Goal: Information Seeking & Learning: Find contact information

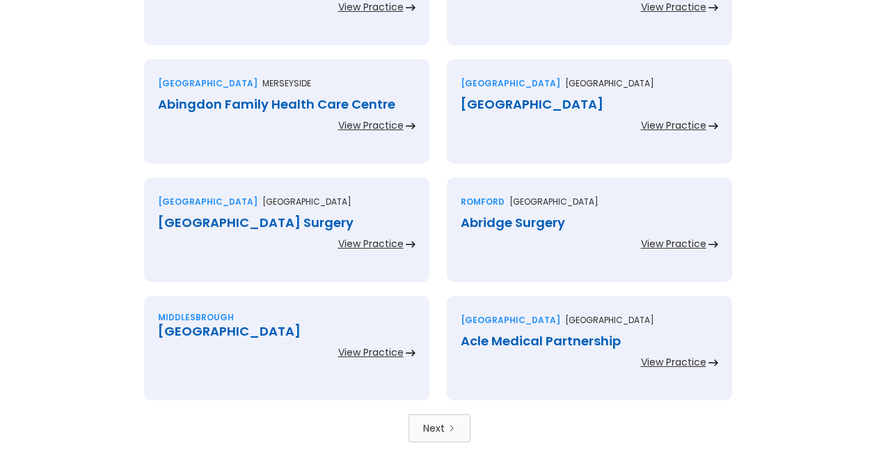
scroll to position [3114, 0]
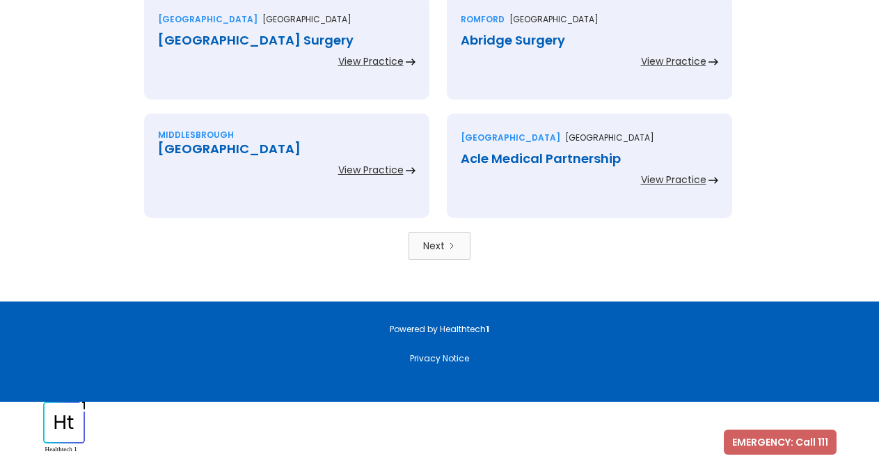
click at [455, 248] on icon "Next Page" at bounding box center [451, 245] width 8 height 8
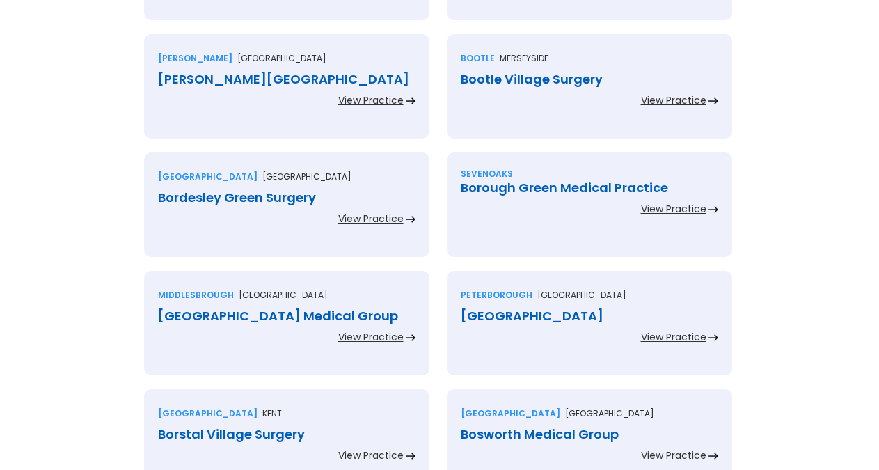
scroll to position [497, 0]
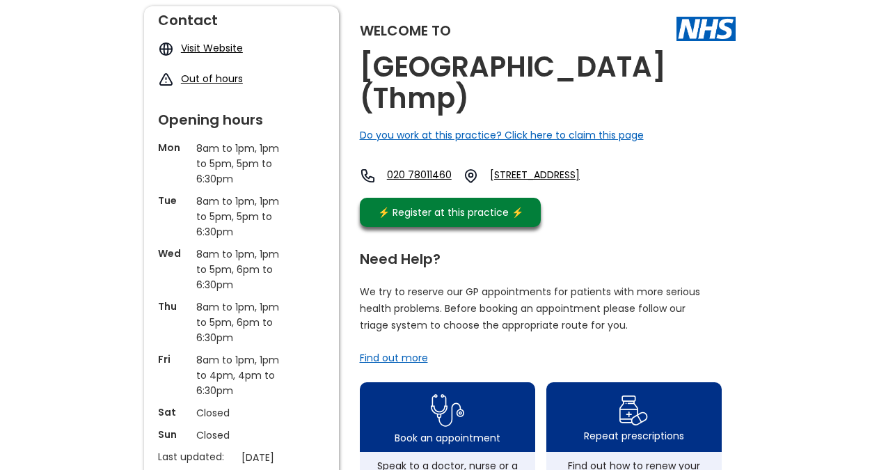
scroll to position [142, 0]
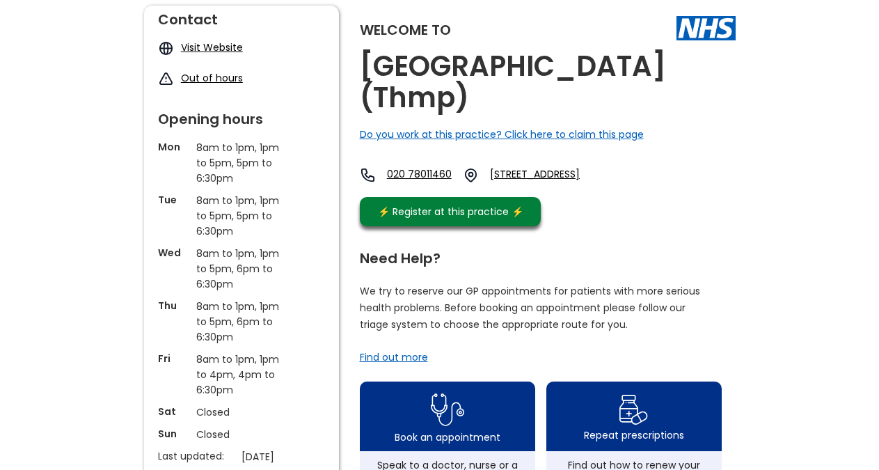
copy h2 "[GEOGRAPHIC_DATA] (thmp)"
drag, startPoint x: 583, startPoint y: 106, endPoint x: 358, endPoint y: 72, distance: 227.4
copy link "Sw11 6bf,"
drag, startPoint x: 664, startPoint y: 202, endPoint x: 522, endPoint y: 87, distance: 183.1
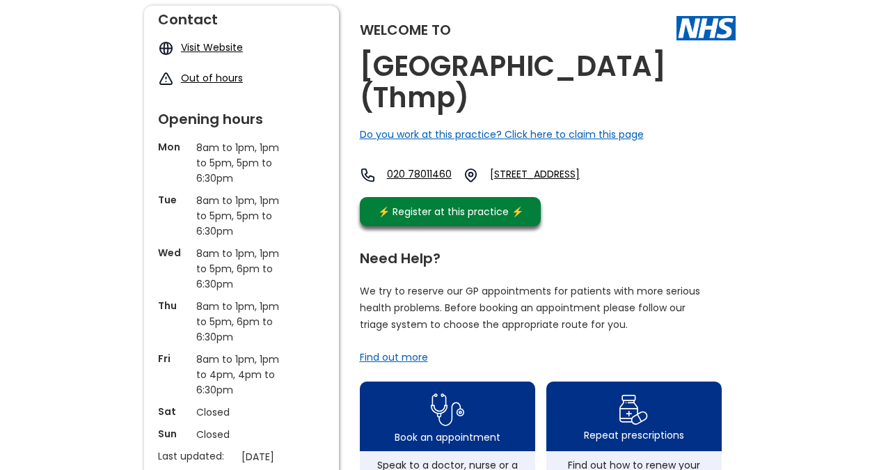
click at [617, 198] on div "Welcome to Bolingbroke Medical Centre (thmp) Do you work at this practice? Clic…" at bounding box center [548, 119] width 376 height 227
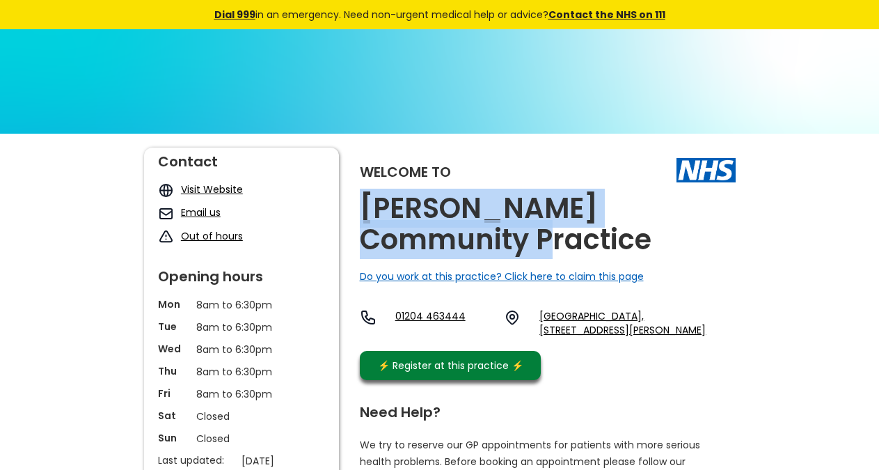
copy h2 "Bolton Community Practice"
drag, startPoint x: 489, startPoint y: 238, endPoint x: 353, endPoint y: 213, distance: 138.6
copy link "Bl1 8tt,"
drag, startPoint x: 741, startPoint y: 333, endPoint x: 701, endPoint y: 333, distance: 39.7
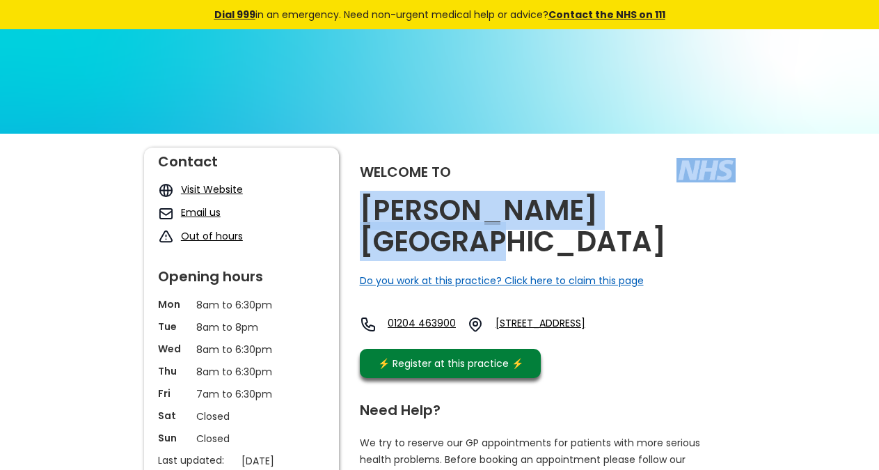
copy div "Bolton Medical Centre"
drag, startPoint x: 678, startPoint y: 218, endPoint x: 669, endPoint y: 216, distance: 9.2
click at [669, 216] on div "Welcome to Bolton Medical Centre Do you work at this practice? Click here to cl…" at bounding box center [548, 265] width 376 height 237
drag, startPoint x: 631, startPoint y: 330, endPoint x: 595, endPoint y: 323, distance: 37.0
click at [595, 323] on div "01204 463900 21 Rupert Street, Great Lever, Bolton, Lancashire, Bl3 6py, England" at bounding box center [496, 328] width 272 height 24
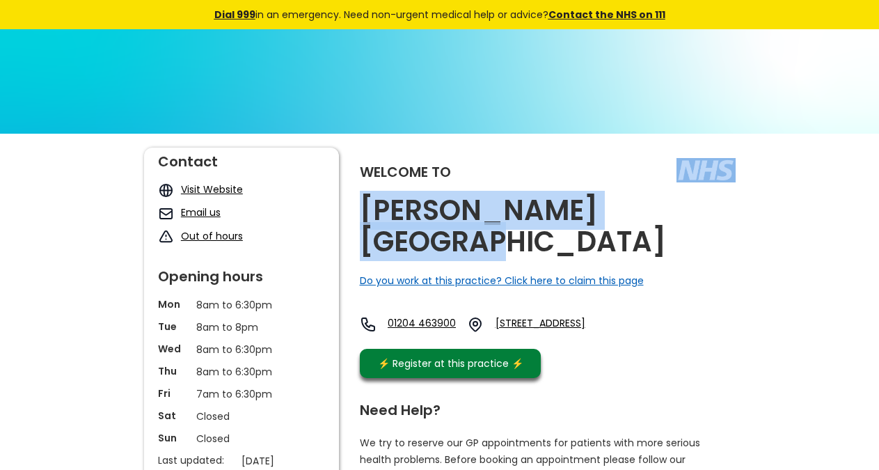
copy link "Bl3 6py"
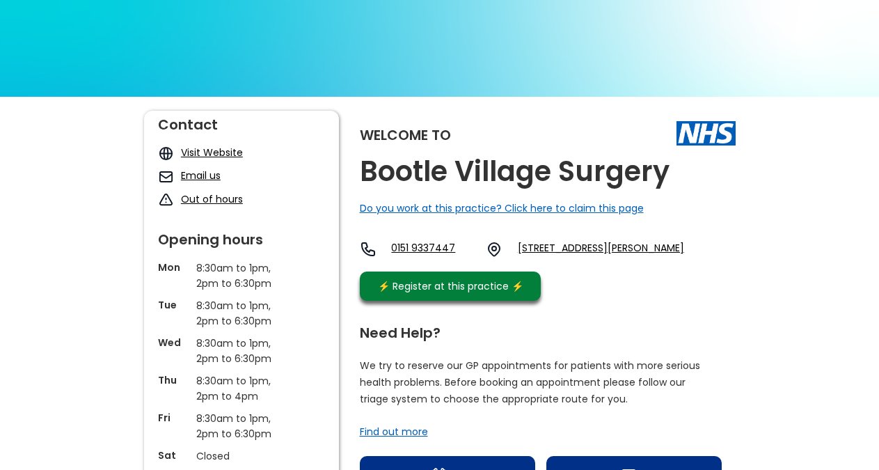
scroll to position [71, 0]
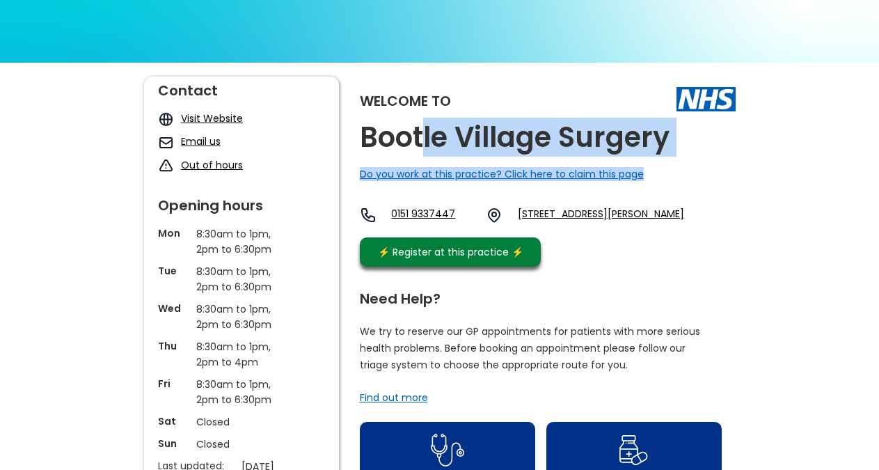
drag, startPoint x: 677, startPoint y: 148, endPoint x: 420, endPoint y: 120, distance: 258.2
click at [420, 120] on div "Welcome to [GEOGRAPHIC_DATA] Surgery Do you work at this practice? Click here t…" at bounding box center [548, 175] width 376 height 197
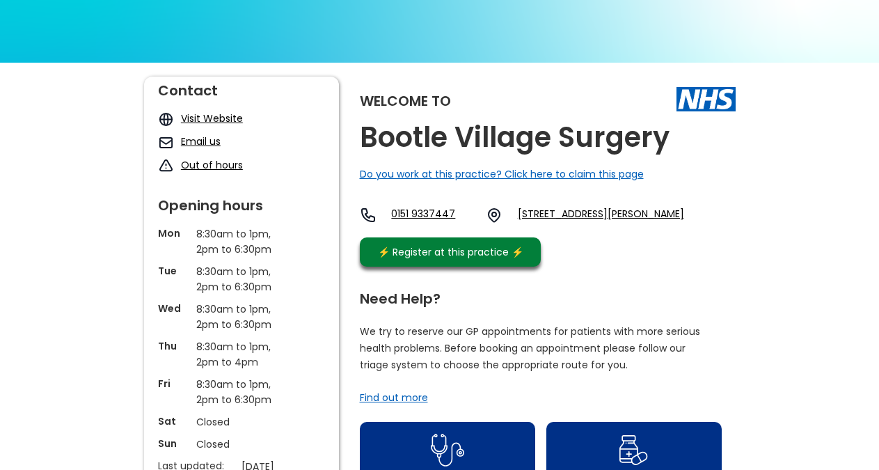
click at [426, 129] on h2 "Bootle Village Surgery" at bounding box center [515, 137] width 310 height 31
copy link "L20 3ew"
drag, startPoint x: 577, startPoint y: 238, endPoint x: 532, endPoint y: 230, distance: 45.3
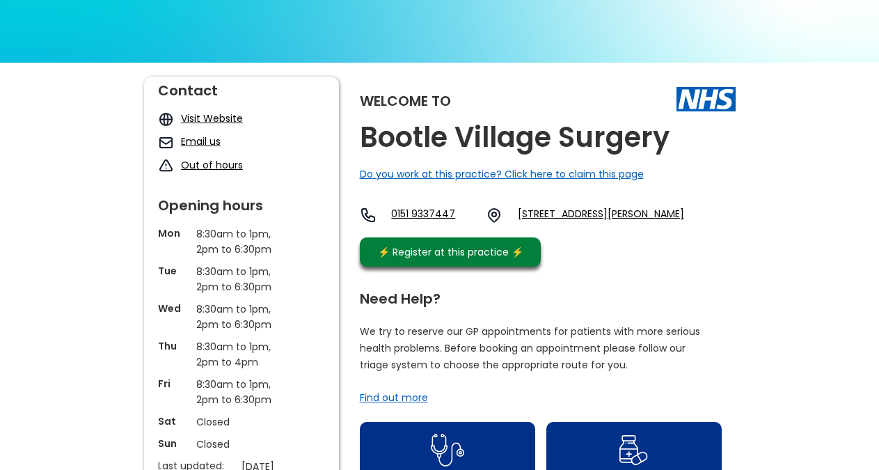
click at [532, 230] on div "0151 9337447 [STREET_ADDRESS][PERSON_NAME]" at bounding box center [522, 219] width 324 height 24
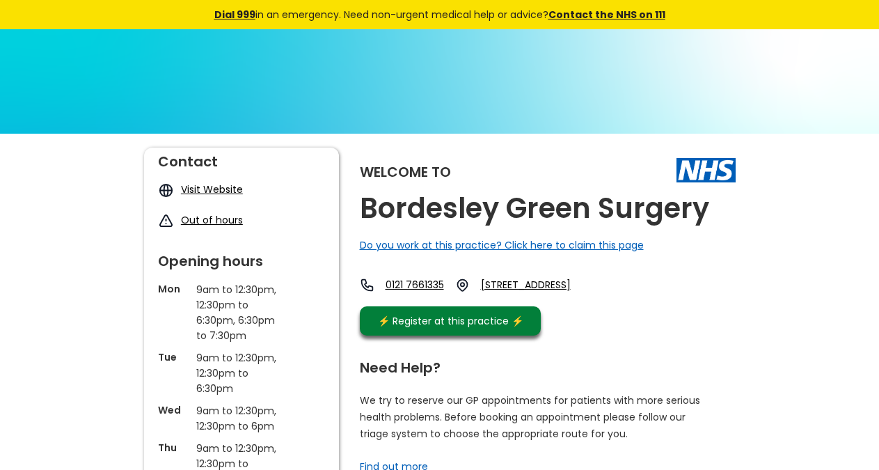
scroll to position [71, 0]
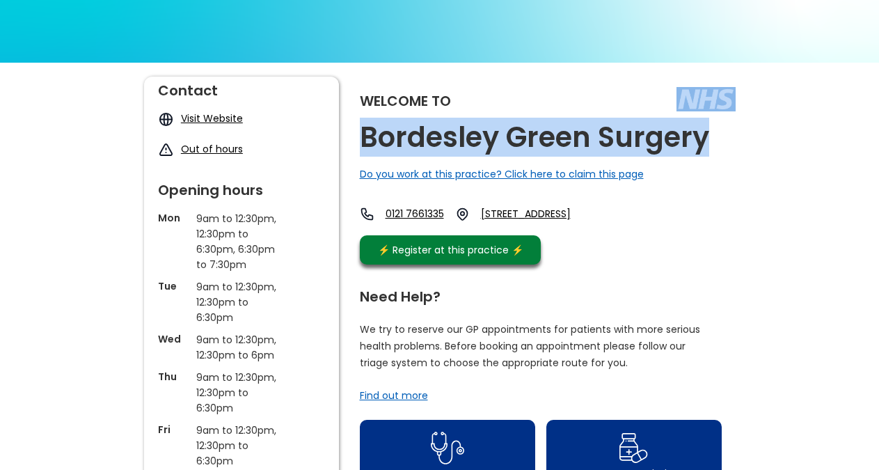
copy div "Bordesley Green Surgery"
drag, startPoint x: 733, startPoint y: 139, endPoint x: 706, endPoint y: 145, distance: 27.8
click at [706, 145] on div "Welcome to Bordesley Green Surgery Do you work at this practice? Click here to …" at bounding box center [548, 174] width 376 height 195
copy link "B9 5eg,"
drag, startPoint x: 561, startPoint y: 255, endPoint x: 711, endPoint y: 231, distance: 152.1
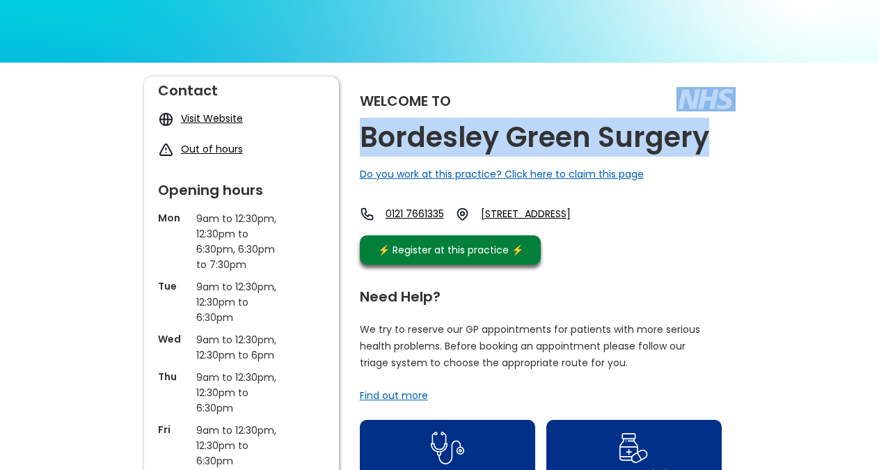
click at [711, 231] on div "Welcome to Bordesley Green Surgery Do you work at this practice? Click here to …" at bounding box center [548, 174] width 376 height 195
